Goal: Navigation & Orientation: Find specific page/section

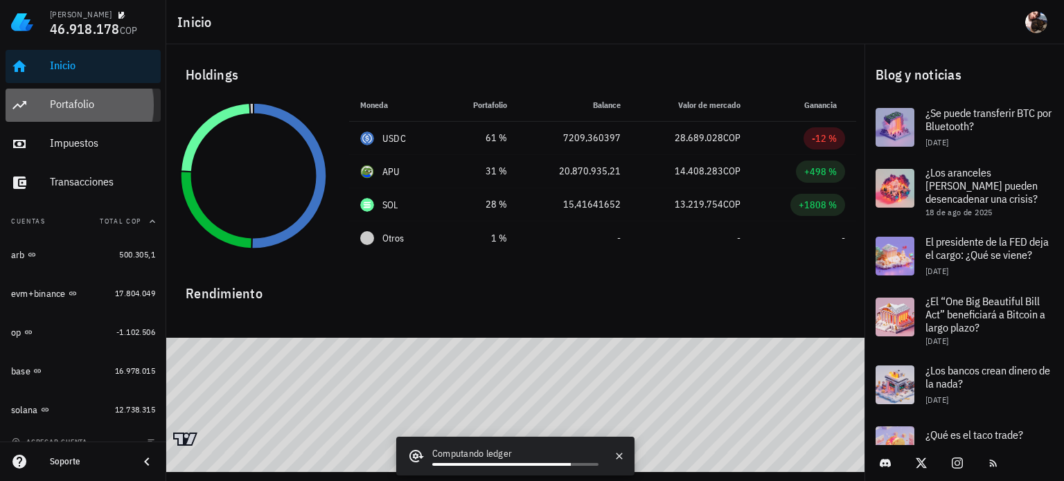
click at [94, 110] on div "Portafolio" at bounding box center [102, 104] width 105 height 13
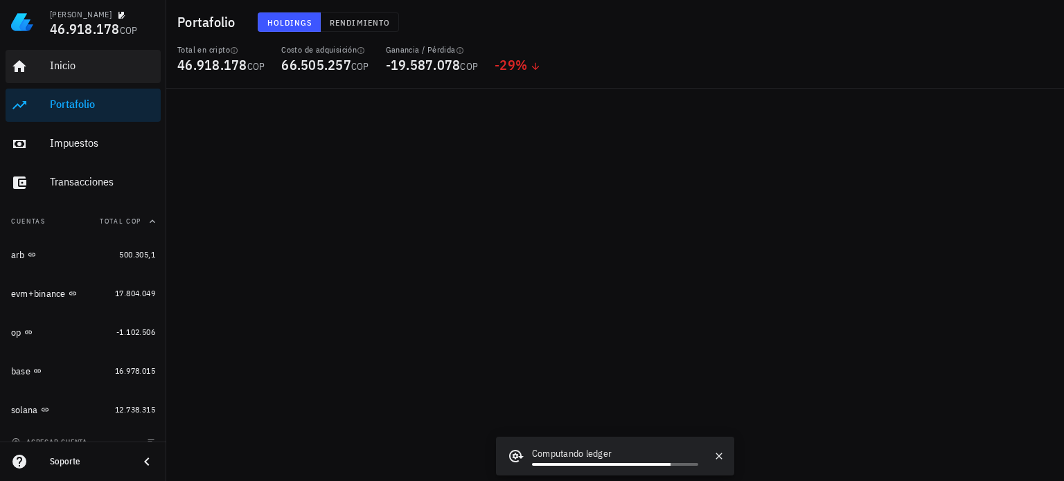
click at [80, 102] on div "Portafolio" at bounding box center [102, 104] width 105 height 13
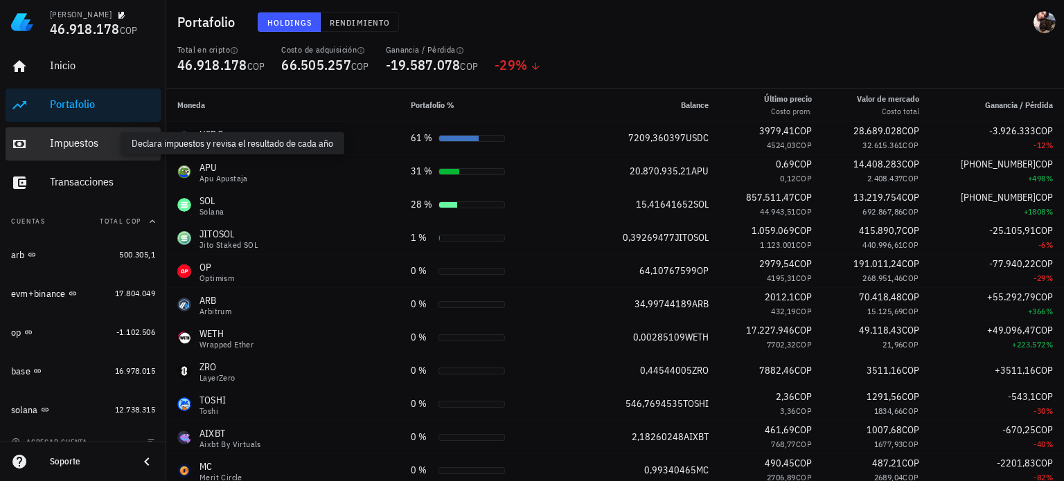
click at [83, 146] on div "Impuestos" at bounding box center [102, 142] width 105 height 13
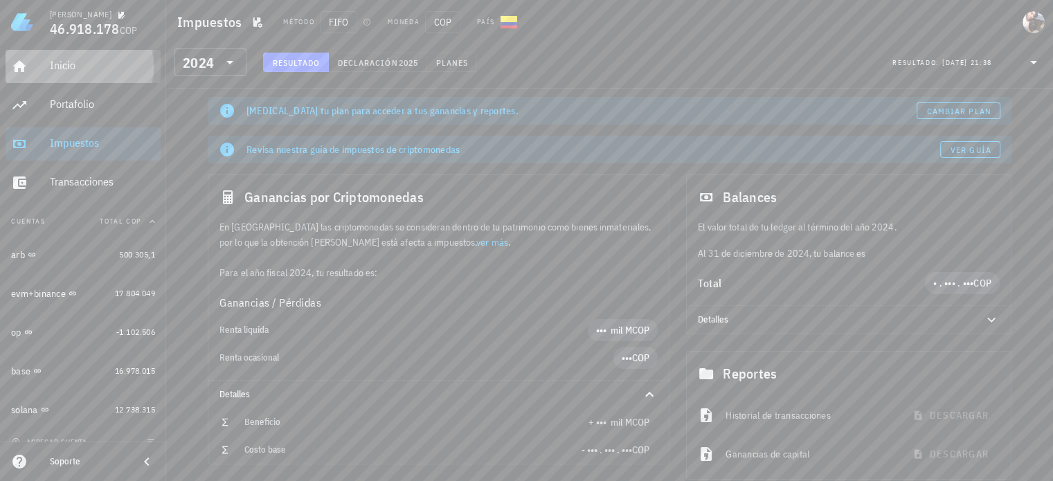
click at [78, 67] on div "Inicio" at bounding box center [102, 65] width 105 height 13
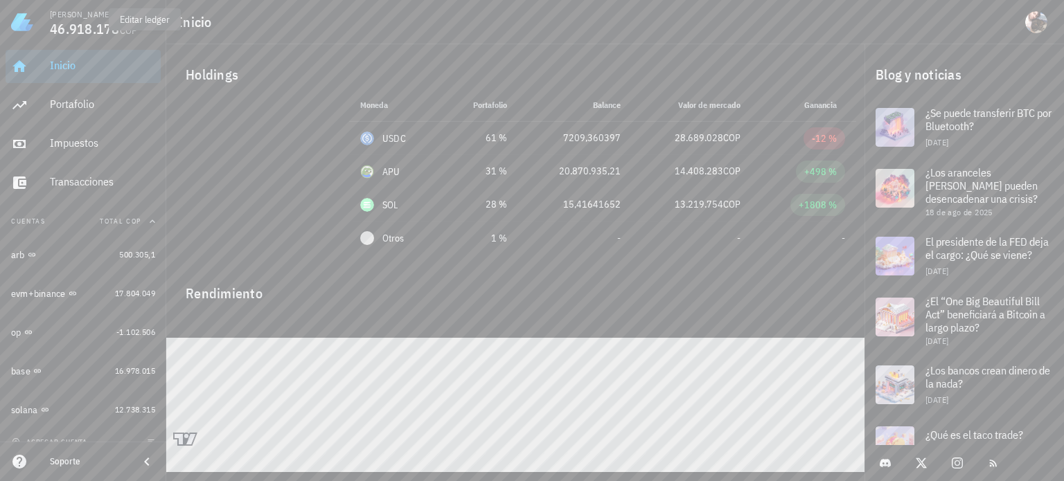
click at [118, 17] on icon "button" at bounding box center [121, 15] width 7 height 7
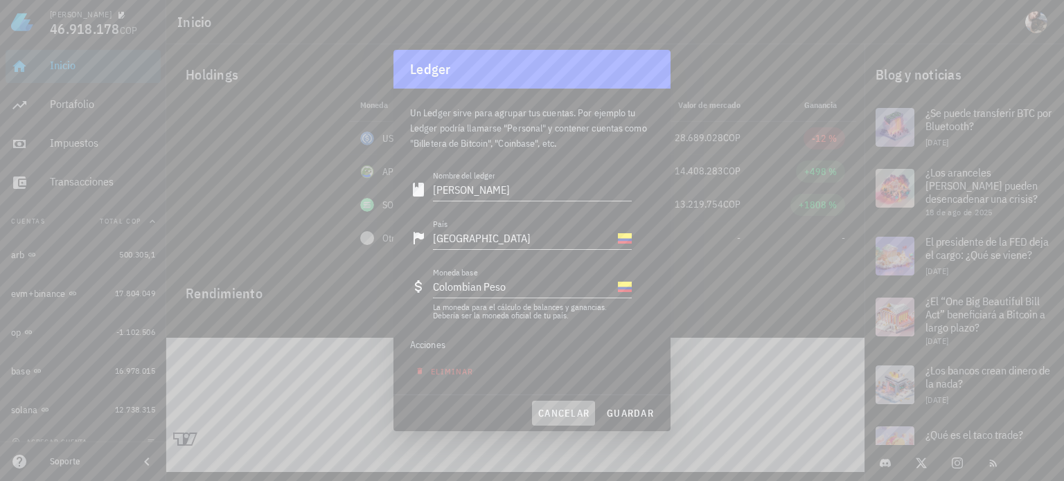
click at [573, 418] on span "cancelar" at bounding box center [563, 413] width 52 height 12
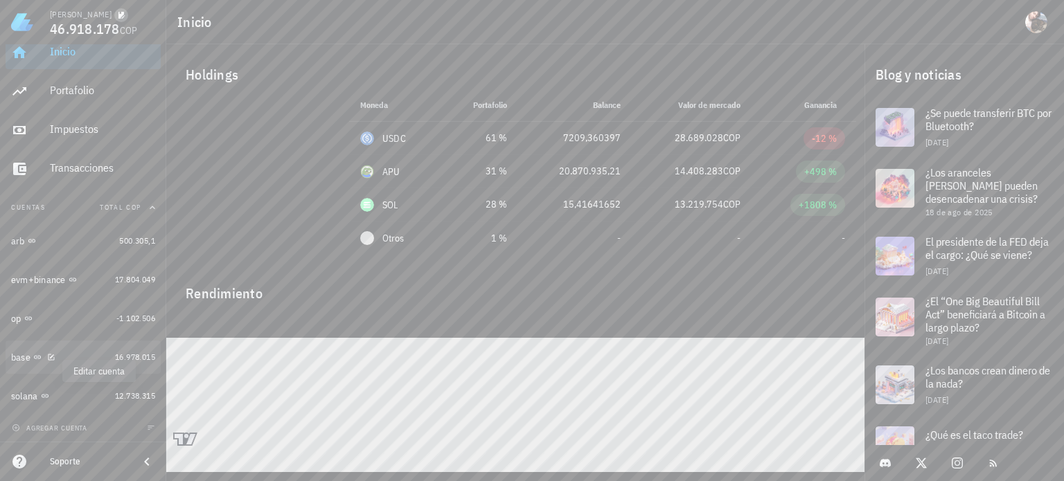
scroll to position [15, 0]
click at [73, 351] on div "base" at bounding box center [60, 356] width 98 height 13
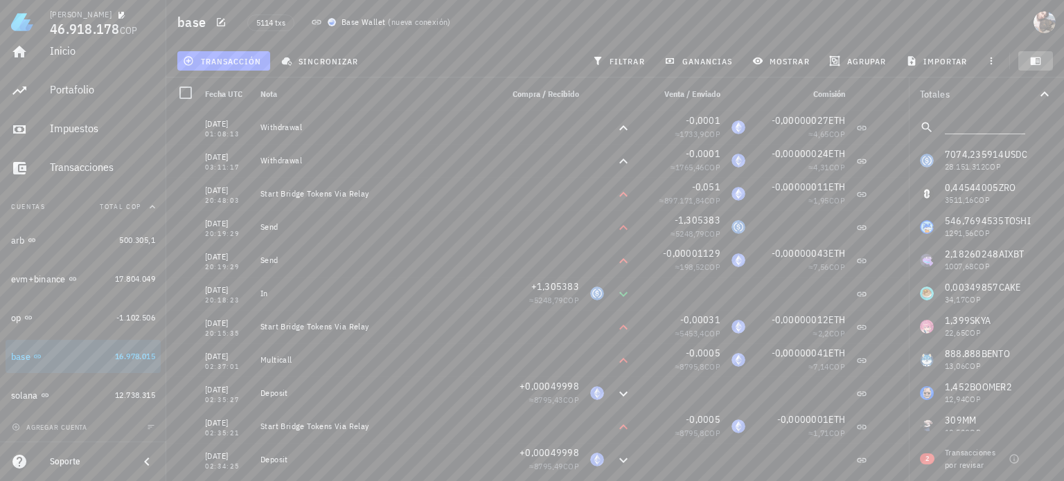
click at [1035, 64] on icon "button" at bounding box center [1035, 61] width 10 height 8
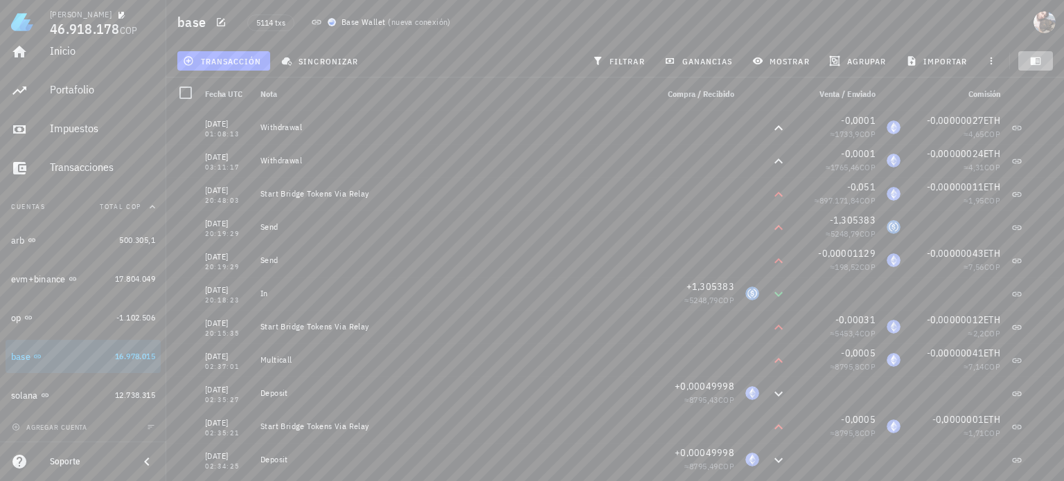
click at [1035, 64] on icon "button" at bounding box center [1035, 61] width 10 height 8
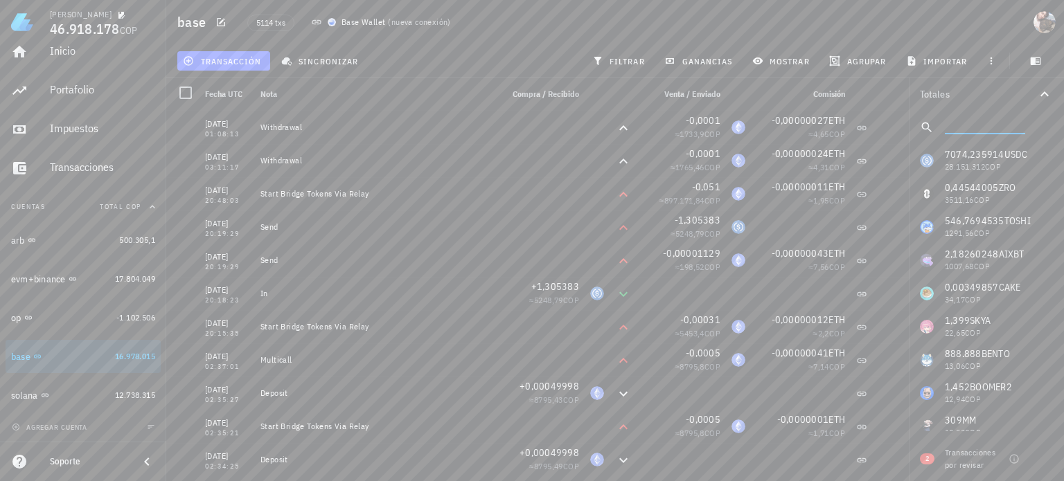
click at [978, 122] on input "text" at bounding box center [984, 125] width 78 height 18
type input "eth"
